Goal: Information Seeking & Learning: Find specific fact

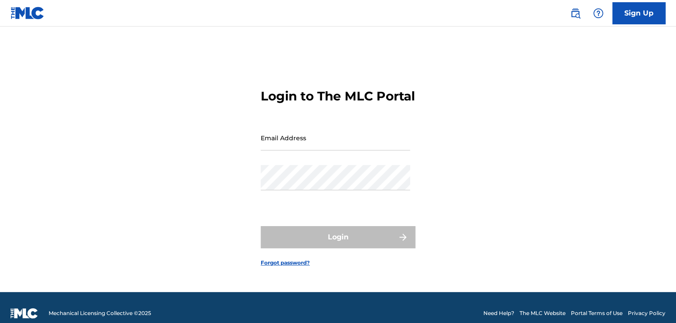
drag, startPoint x: 401, startPoint y: 141, endPoint x: 393, endPoint y: 144, distance: 9.0
click at [401, 141] on input "Email Address" at bounding box center [335, 137] width 149 height 25
type input "[PERSON_NAME][EMAIL_ADDRESS][PERSON_NAME][DOMAIN_NAME]"
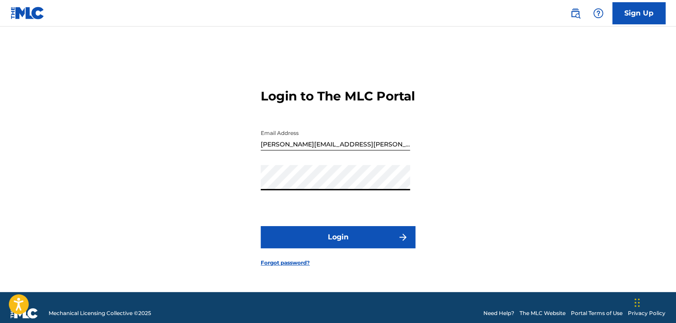
click at [261, 226] on button "Login" at bounding box center [338, 237] width 155 height 22
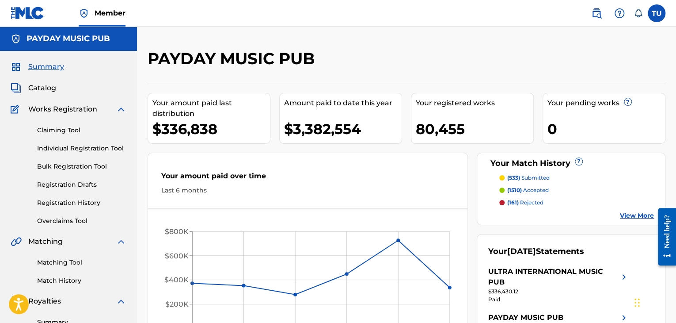
click at [599, 13] on img at bounding box center [597, 13] width 11 height 11
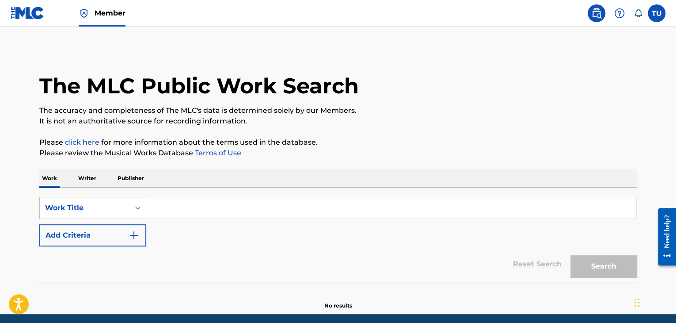
click at [257, 206] on input "Search Form" at bounding box center [391, 207] width 490 height 21
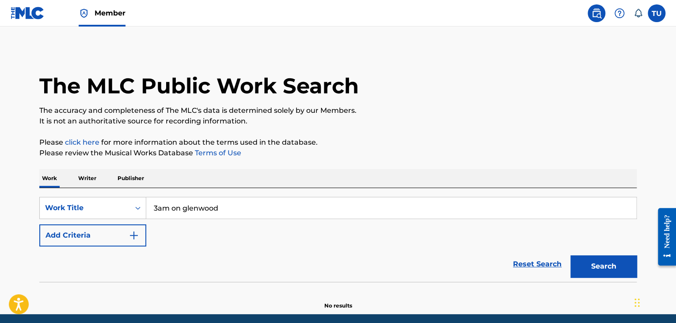
type input "3am on glenwood"
click at [571, 255] on button "Search" at bounding box center [604, 266] width 66 height 22
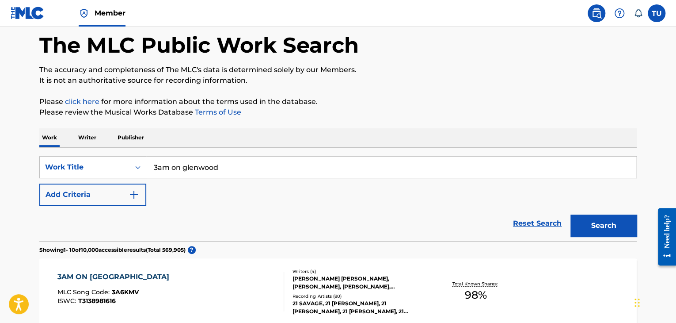
scroll to position [88, 0]
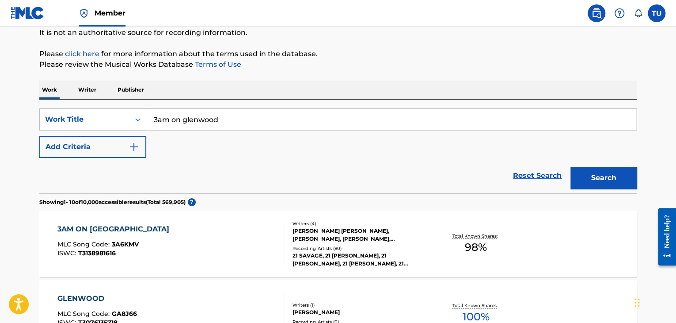
click at [226, 228] on div "3AM ON GLENWOOD MLC Song Code : 3A6KMV ISWC : T3138981616" at bounding box center [170, 244] width 227 height 40
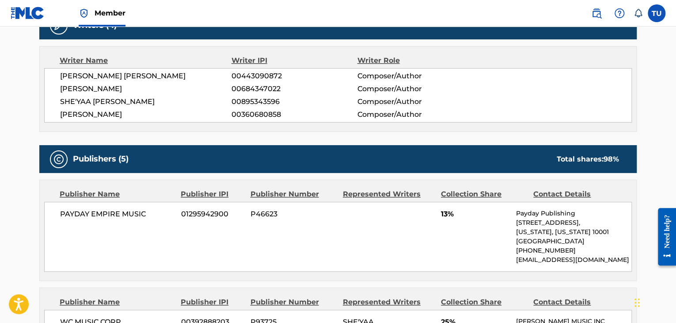
scroll to position [398, 0]
